Goal: Task Accomplishment & Management: Manage account settings

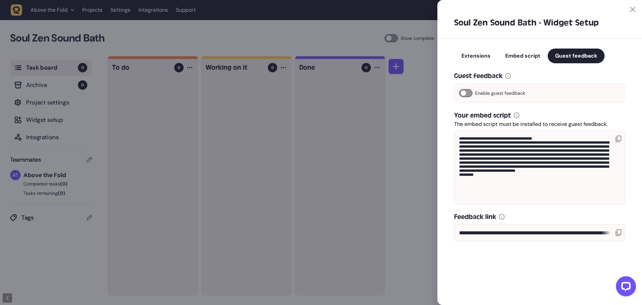
click at [635, 9] on icon at bounding box center [632, 9] width 5 height 5
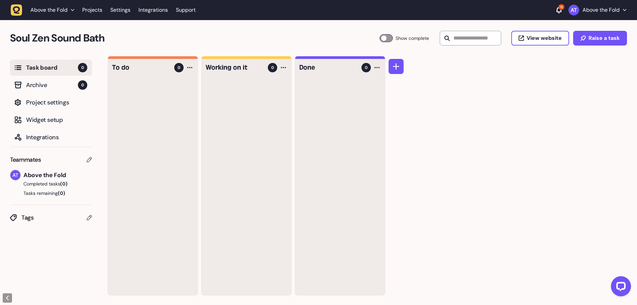
click at [168, 34] on h2 "Soul Zen Sound Bath" at bounding box center [194, 38] width 369 height 16
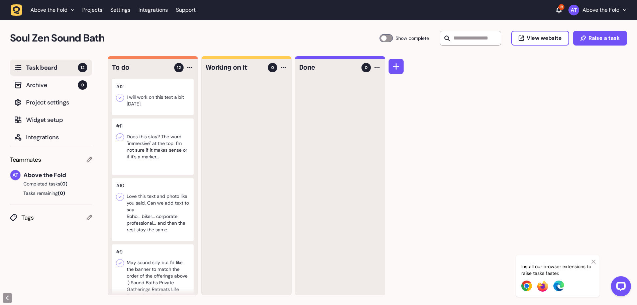
click at [152, 98] on div at bounding box center [153, 97] width 82 height 36
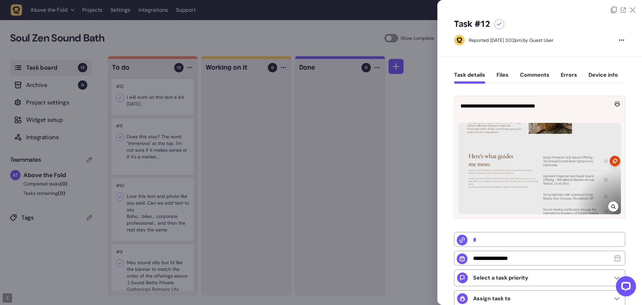
click at [151, 147] on div at bounding box center [321, 152] width 642 height 305
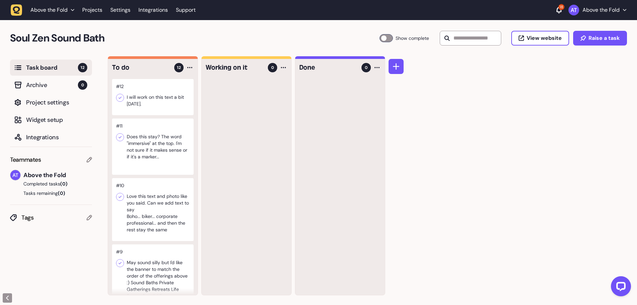
click at [153, 147] on div at bounding box center [153, 146] width 82 height 56
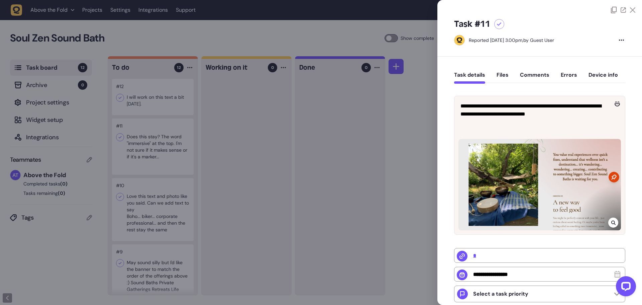
click at [152, 212] on div at bounding box center [321, 152] width 642 height 305
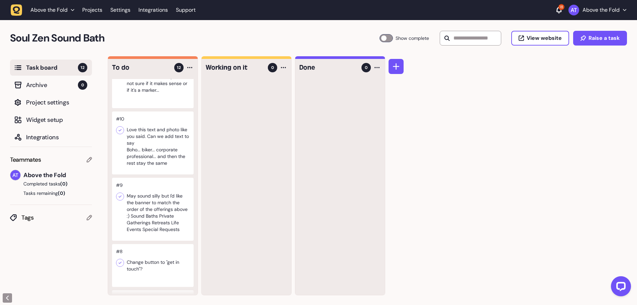
scroll to position [67, 0]
click at [157, 144] on div at bounding box center [153, 142] width 82 height 63
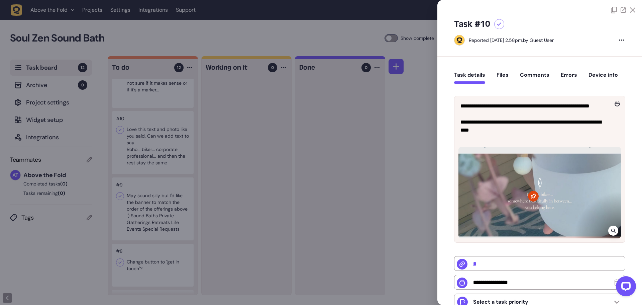
click at [499, 23] on icon at bounding box center [499, 24] width 5 height 4
click at [384, 37] on div at bounding box center [321, 152] width 642 height 305
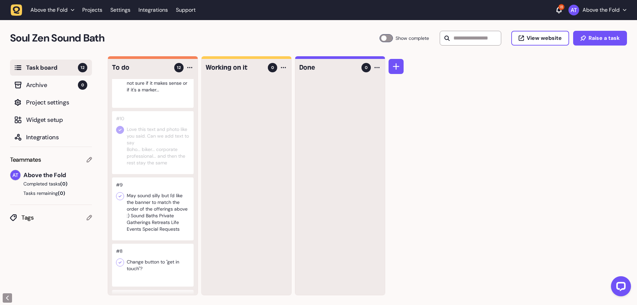
click at [380, 38] on div at bounding box center [385, 38] width 13 height 8
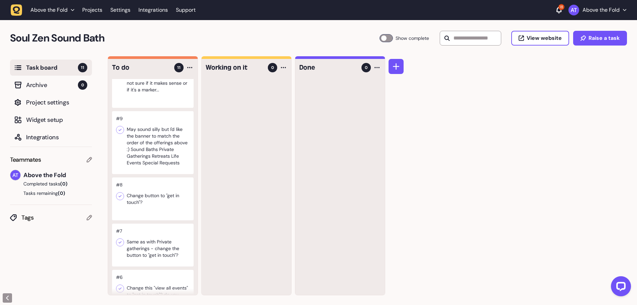
click at [143, 138] on div at bounding box center [153, 142] width 82 height 63
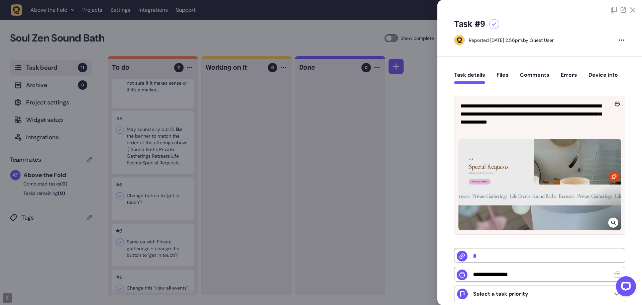
click at [120, 127] on div at bounding box center [321, 152] width 642 height 305
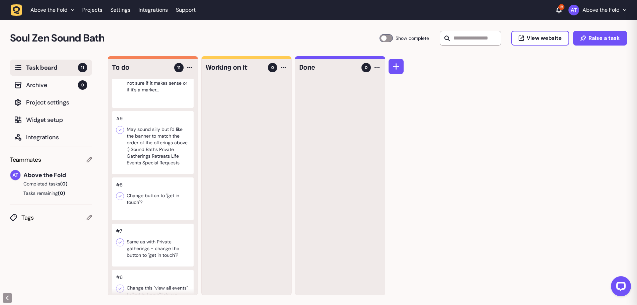
click at [120, 130] on icon at bounding box center [120, 130] width 3 height 2
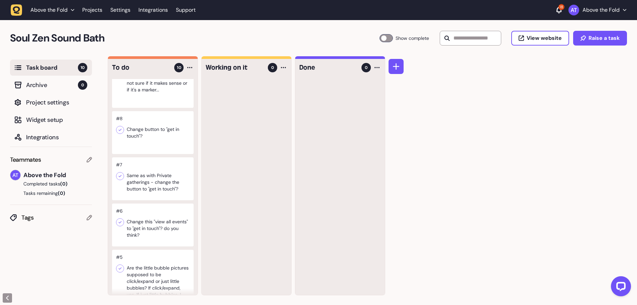
click at [159, 134] on div at bounding box center [153, 132] width 82 height 43
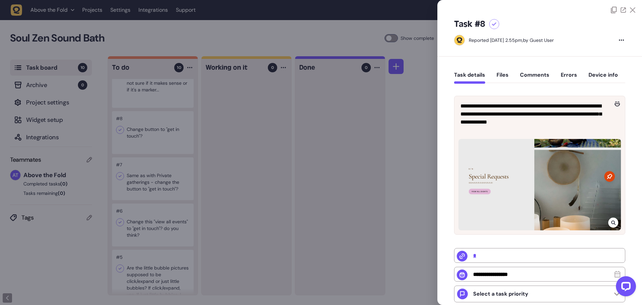
click at [153, 148] on div at bounding box center [321, 152] width 642 height 305
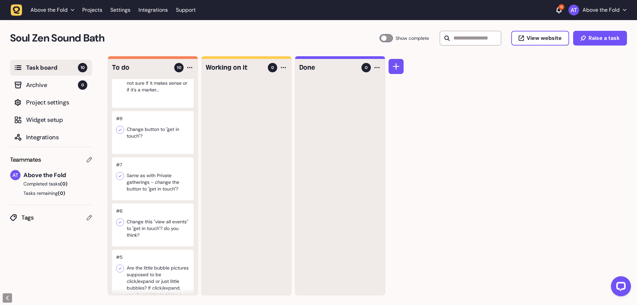
click at [120, 128] on icon at bounding box center [120, 129] width 7 height 7
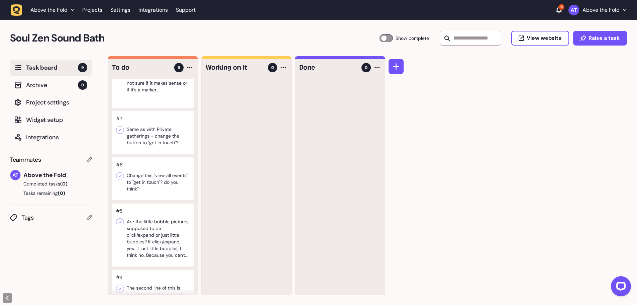
click at [153, 129] on div at bounding box center [153, 132] width 82 height 43
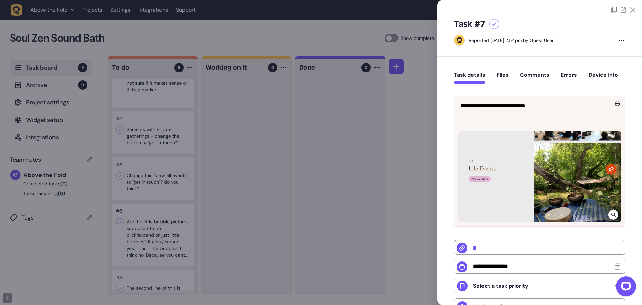
click at [147, 133] on div at bounding box center [321, 152] width 642 height 305
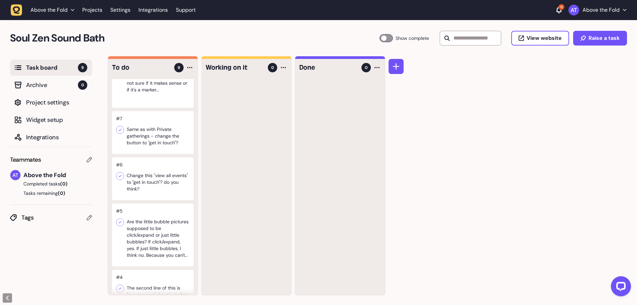
click at [120, 130] on icon at bounding box center [120, 129] width 7 height 7
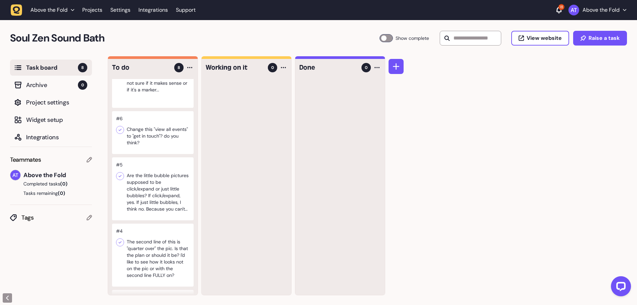
click at [162, 129] on div at bounding box center [153, 132] width 82 height 43
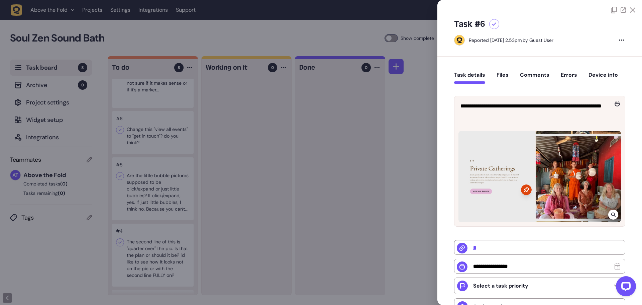
click at [137, 134] on div at bounding box center [321, 152] width 642 height 305
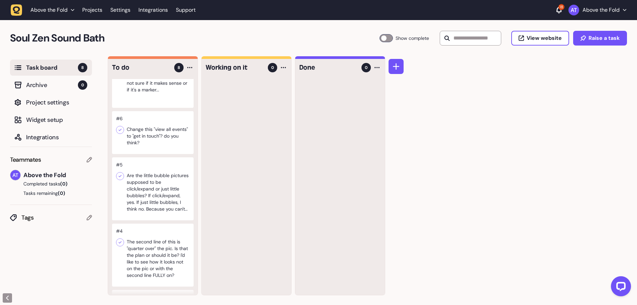
click at [120, 128] on icon at bounding box center [120, 129] width 7 height 7
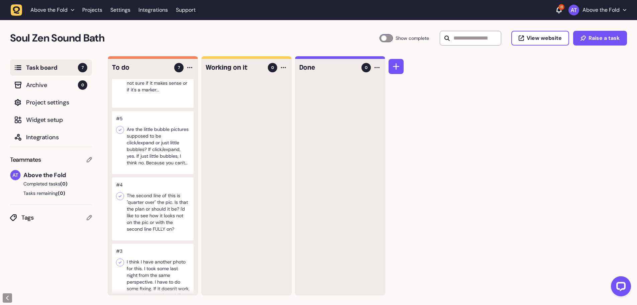
click at [144, 133] on div at bounding box center [153, 142] width 82 height 63
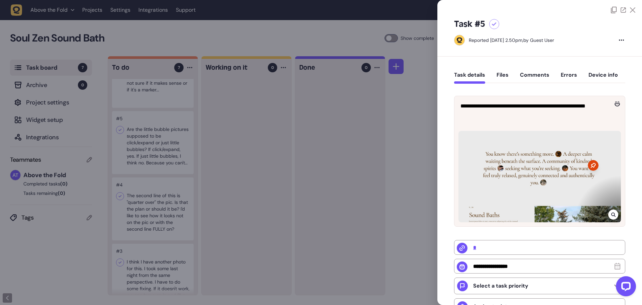
click at [161, 157] on div at bounding box center [321, 152] width 642 height 305
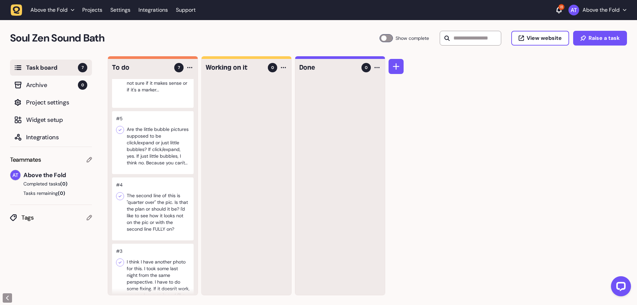
click at [163, 155] on div at bounding box center [153, 142] width 82 height 63
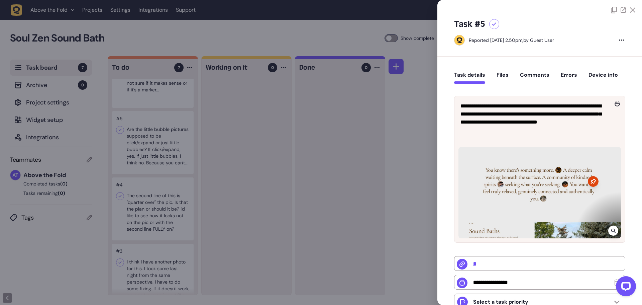
click at [155, 150] on div at bounding box center [321, 152] width 642 height 305
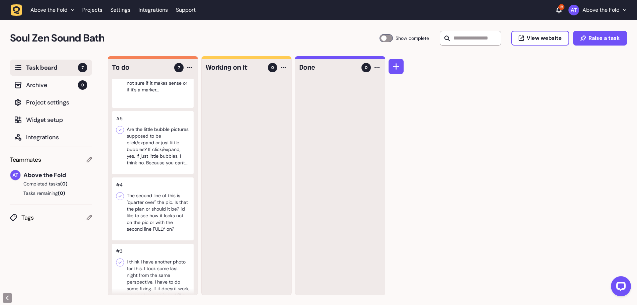
click at [120, 129] on icon at bounding box center [120, 129] width 7 height 7
click at [147, 144] on div at bounding box center [153, 142] width 82 height 63
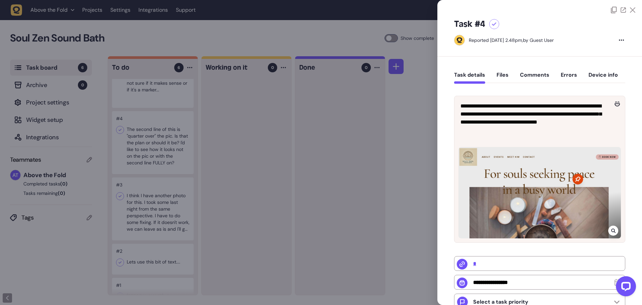
click at [163, 153] on div at bounding box center [321, 152] width 642 height 305
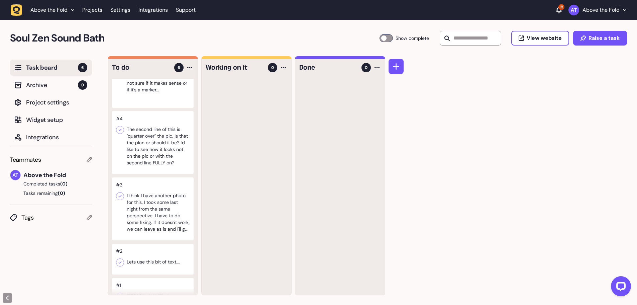
click at [163, 147] on div at bounding box center [153, 142] width 82 height 63
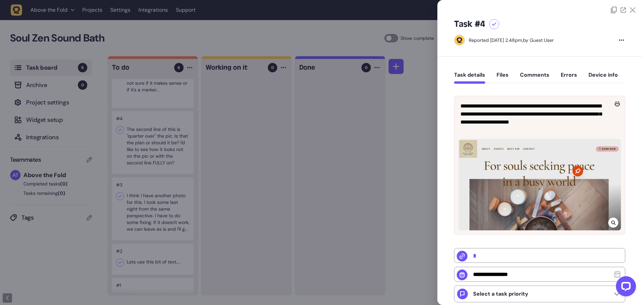
click at [241, 214] on div at bounding box center [321, 152] width 642 height 305
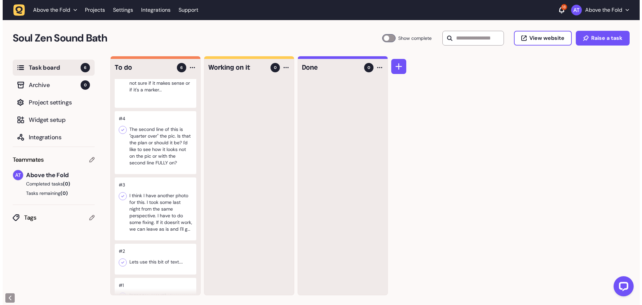
scroll to position [90, 0]
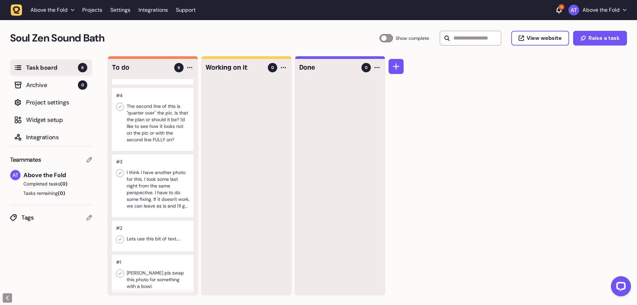
click at [135, 194] on div at bounding box center [153, 185] width 82 height 63
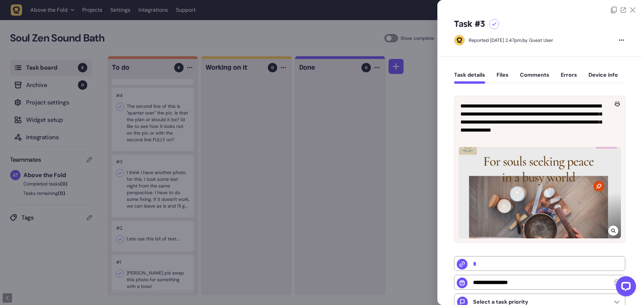
click at [155, 241] on div at bounding box center [321, 152] width 642 height 305
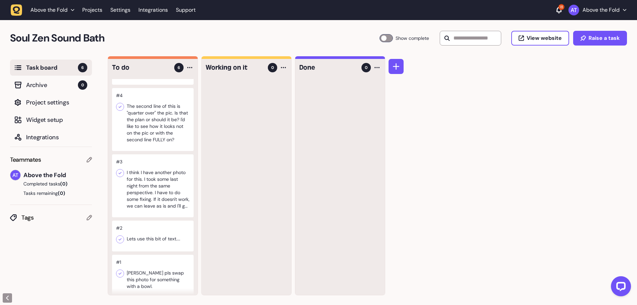
click at [153, 239] on div at bounding box center [153, 235] width 82 height 31
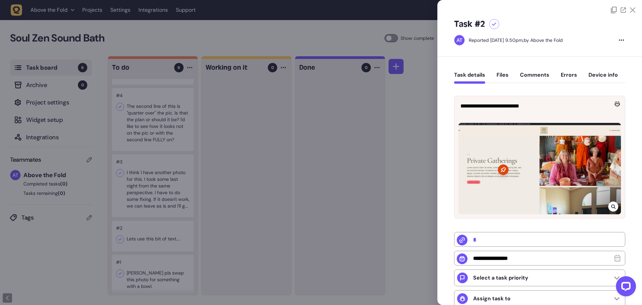
click at [150, 271] on div at bounding box center [321, 152] width 642 height 305
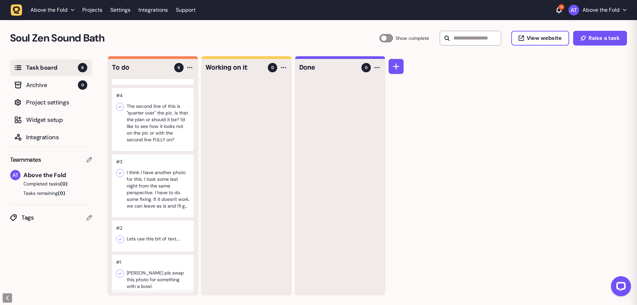
click at [151, 273] on div at bounding box center [153, 275] width 82 height 43
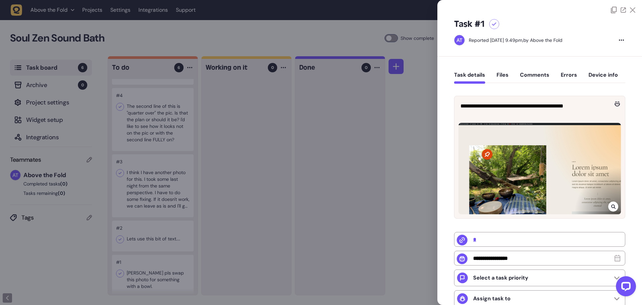
click at [494, 25] on icon at bounding box center [494, 24] width 5 height 4
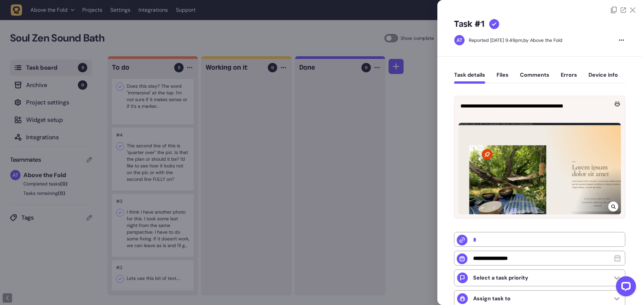
click at [161, 278] on div at bounding box center [321, 152] width 642 height 305
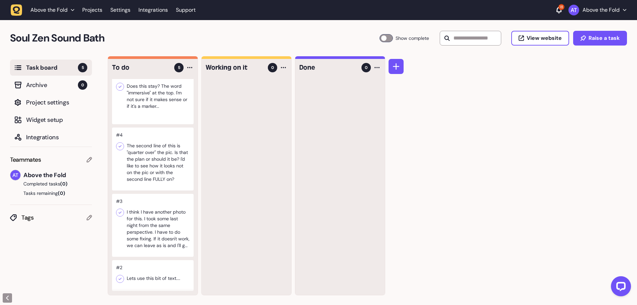
click at [161, 278] on div at bounding box center [153, 275] width 82 height 31
